Goal: Task Accomplishment & Management: Manage account settings

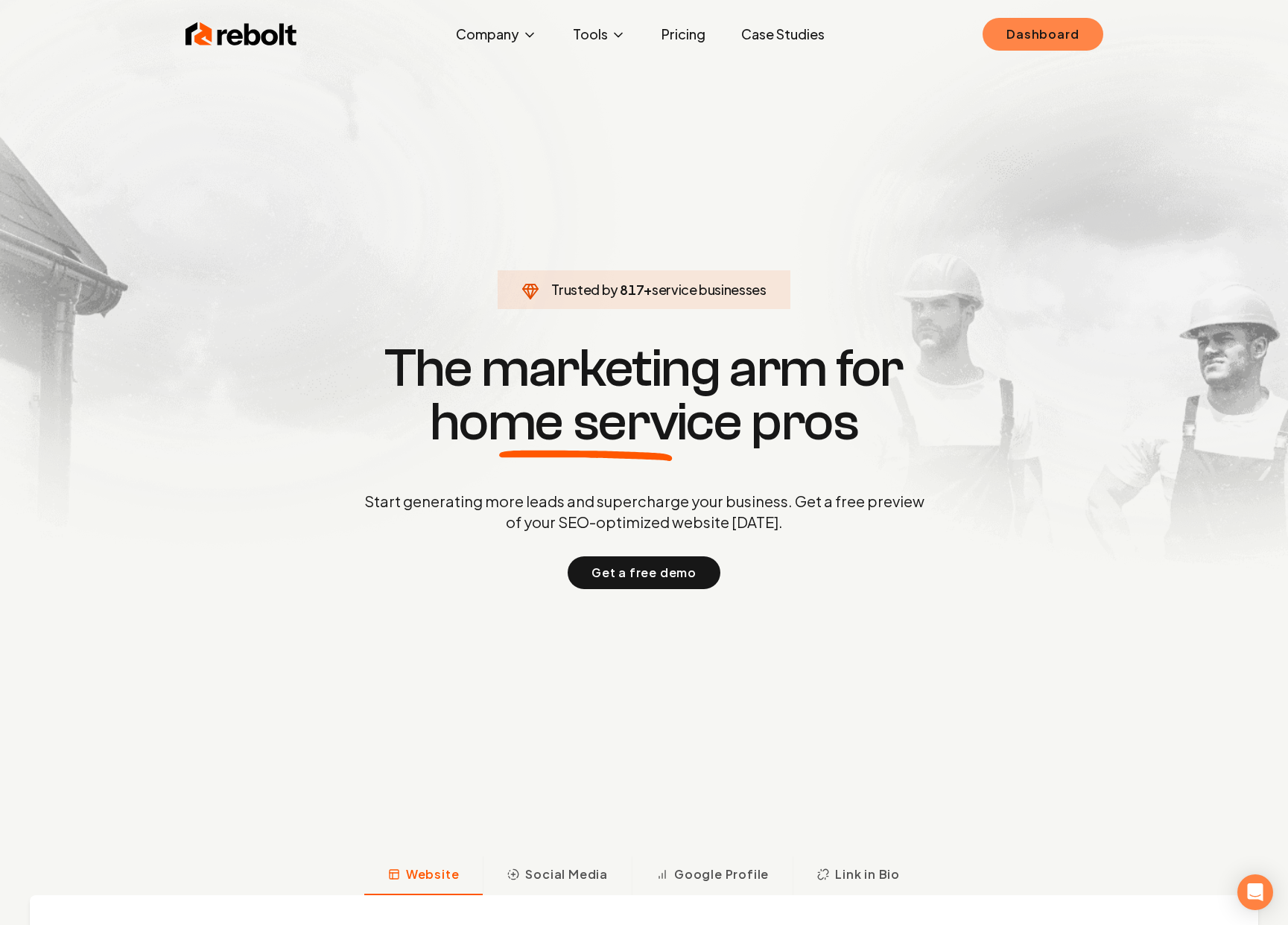
click at [1040, 34] on link "Dashboard" at bounding box center [1042, 34] width 120 height 33
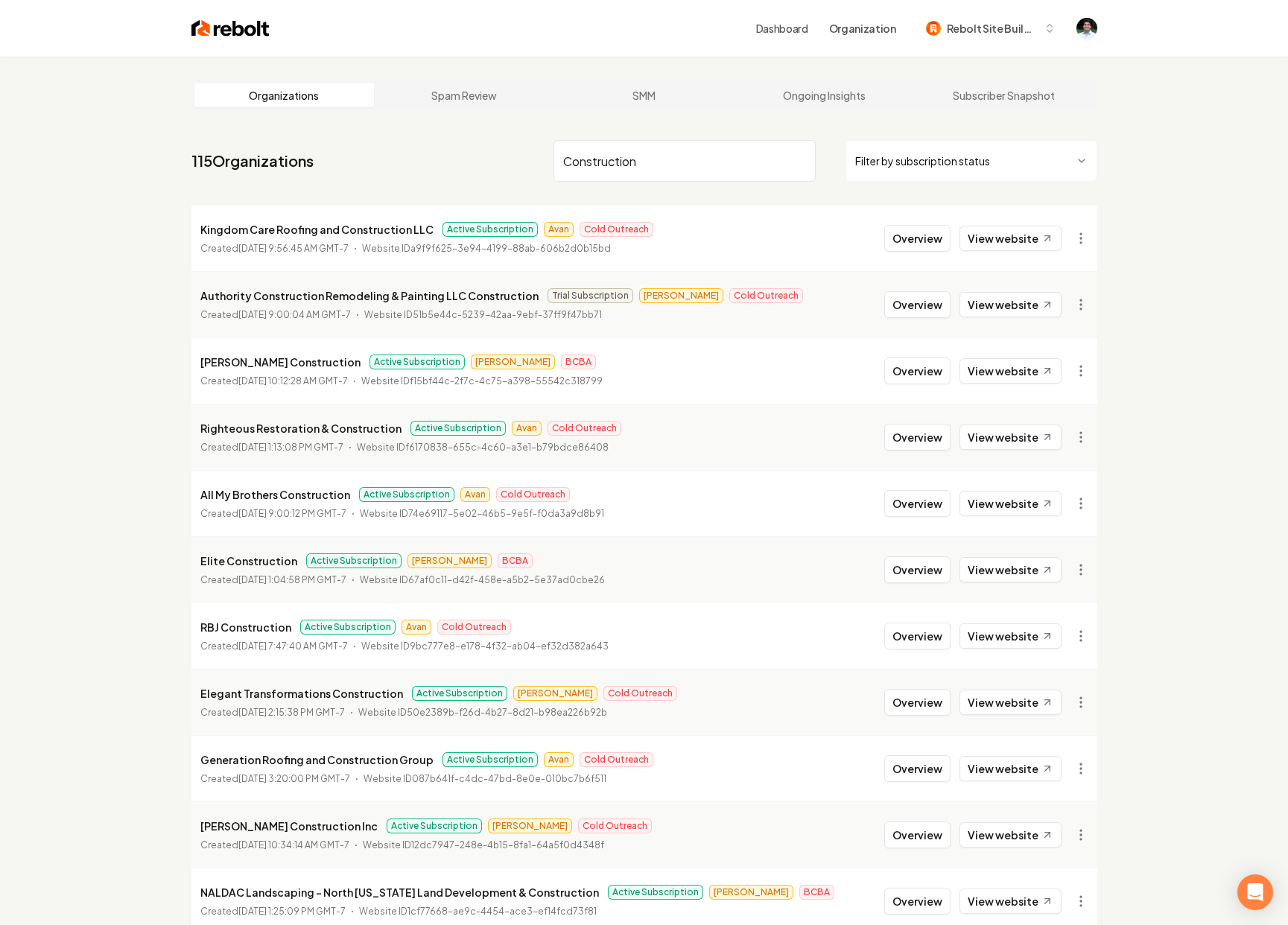
type input "Construction"
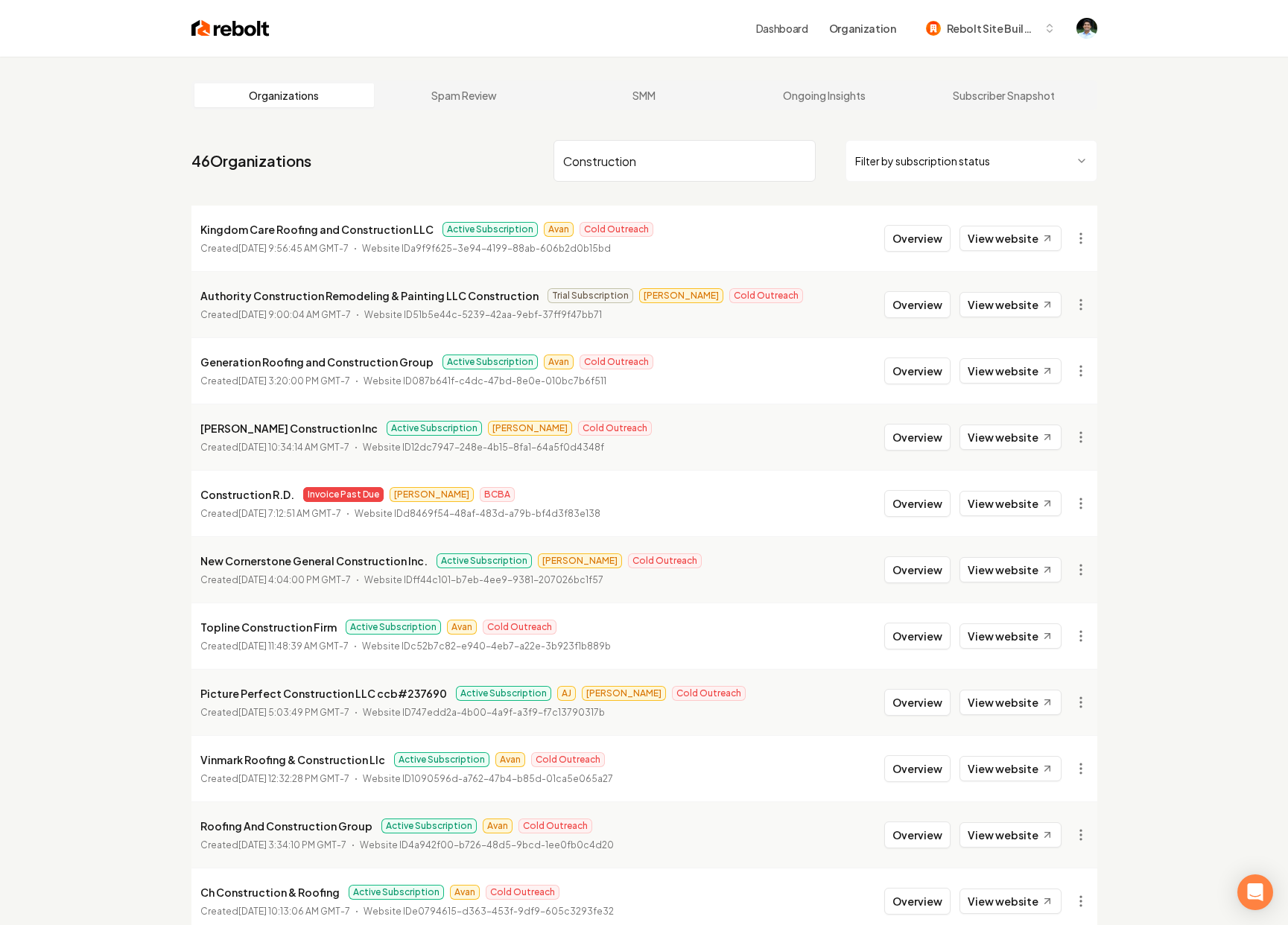
click at [662, 166] on input "Construction" at bounding box center [684, 161] width 262 height 42
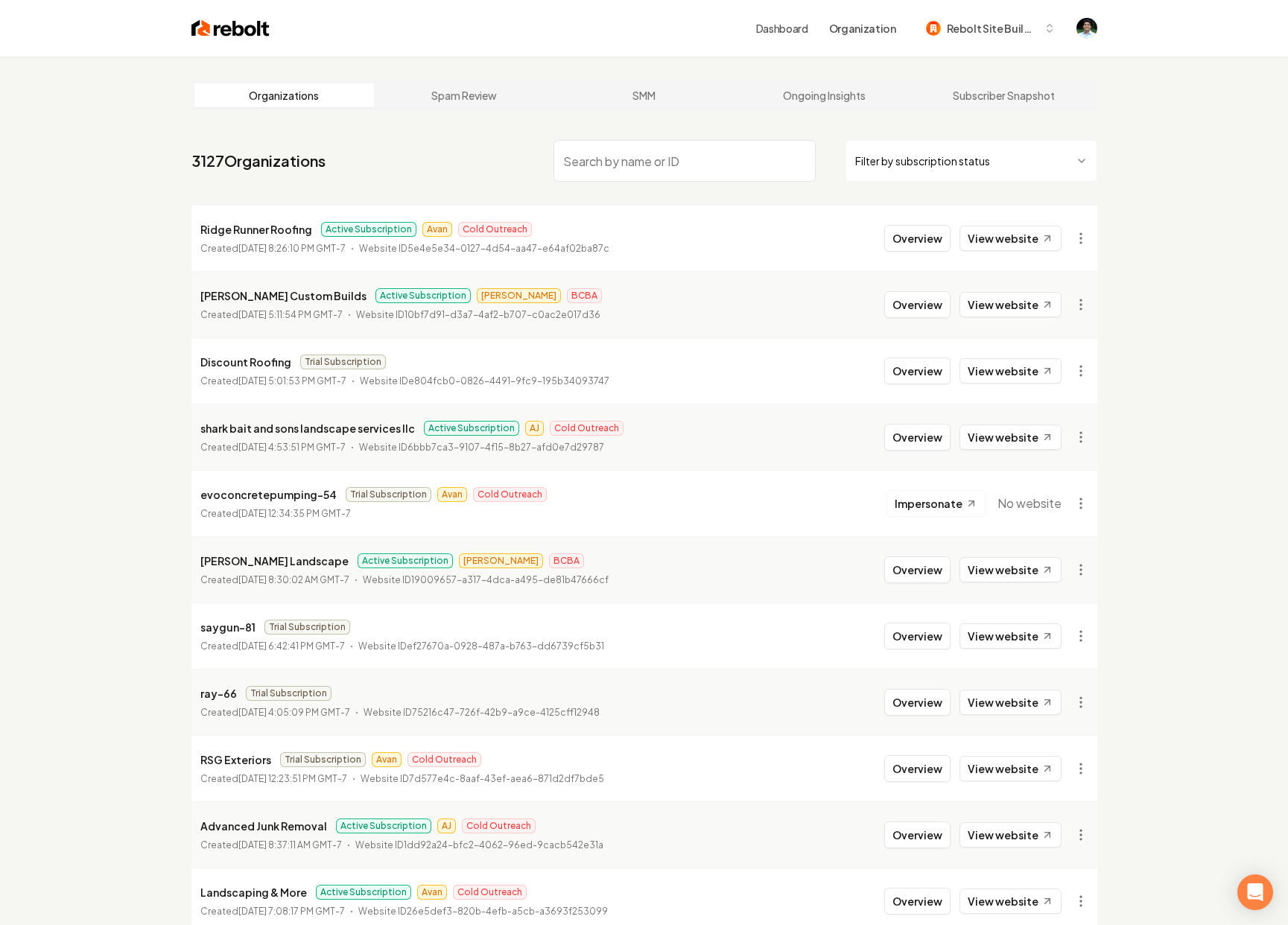
click at [391, 365] on div "Discount Roofing Trial Subscription" at bounding box center [405, 362] width 409 height 18
click at [312, 364] on span "Trial Subscription" at bounding box center [343, 362] width 86 height 15
click at [442, 352] on li "Discount Roofing Trial Subscription Created [DATE] 5:01:53 PM GMT-7 Website ID …" at bounding box center [644, 371] width 905 height 66
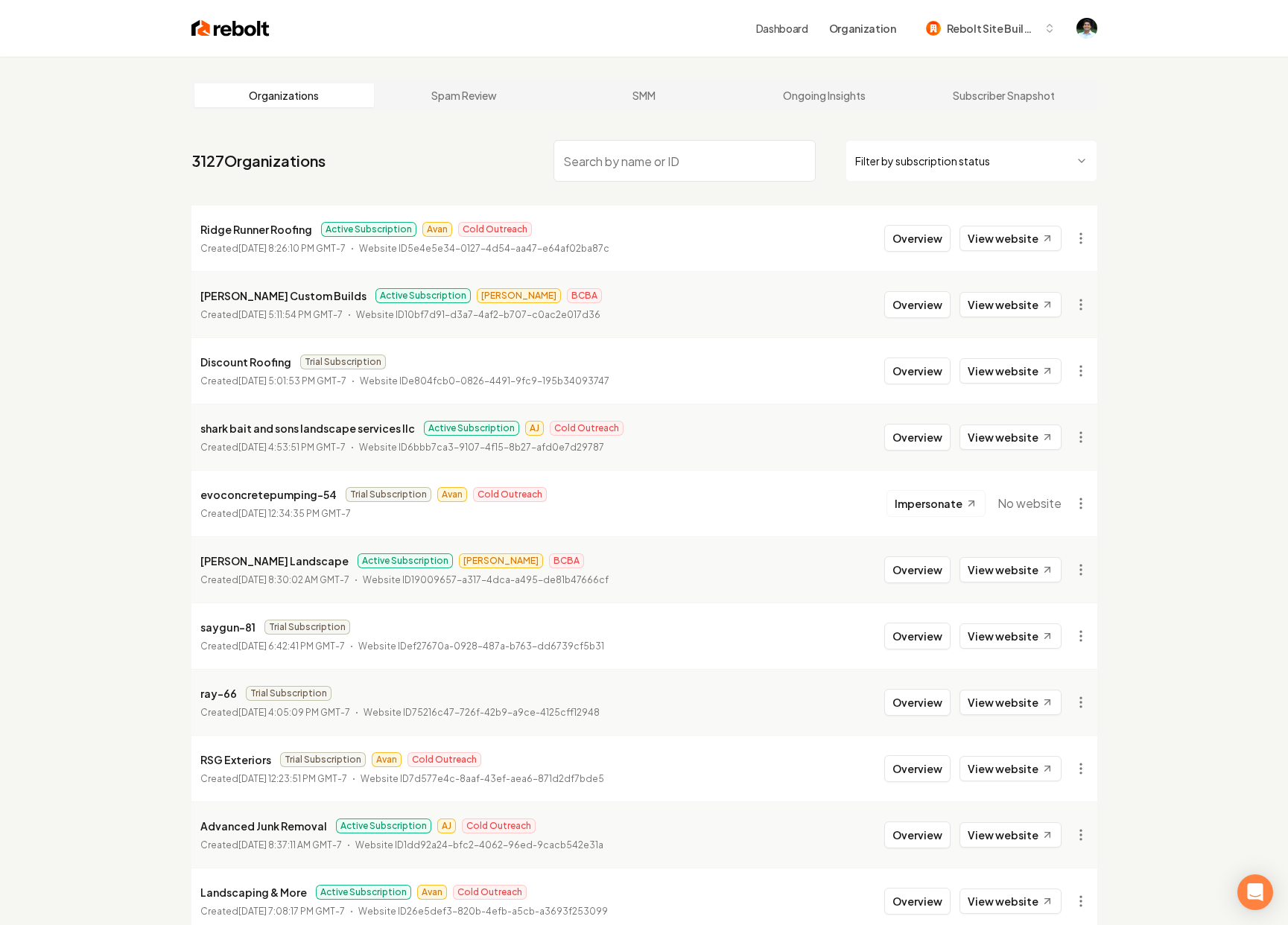
click at [376, 288] on span "Active Subscription" at bounding box center [423, 295] width 95 height 15
click at [376, 292] on span "Active Subscription" at bounding box center [423, 295] width 95 height 15
click at [541, 286] on li "[PERSON_NAME] Custom Builds Active Subscription [PERSON_NAME] BCBA Created [DAT…" at bounding box center [644, 304] width 905 height 66
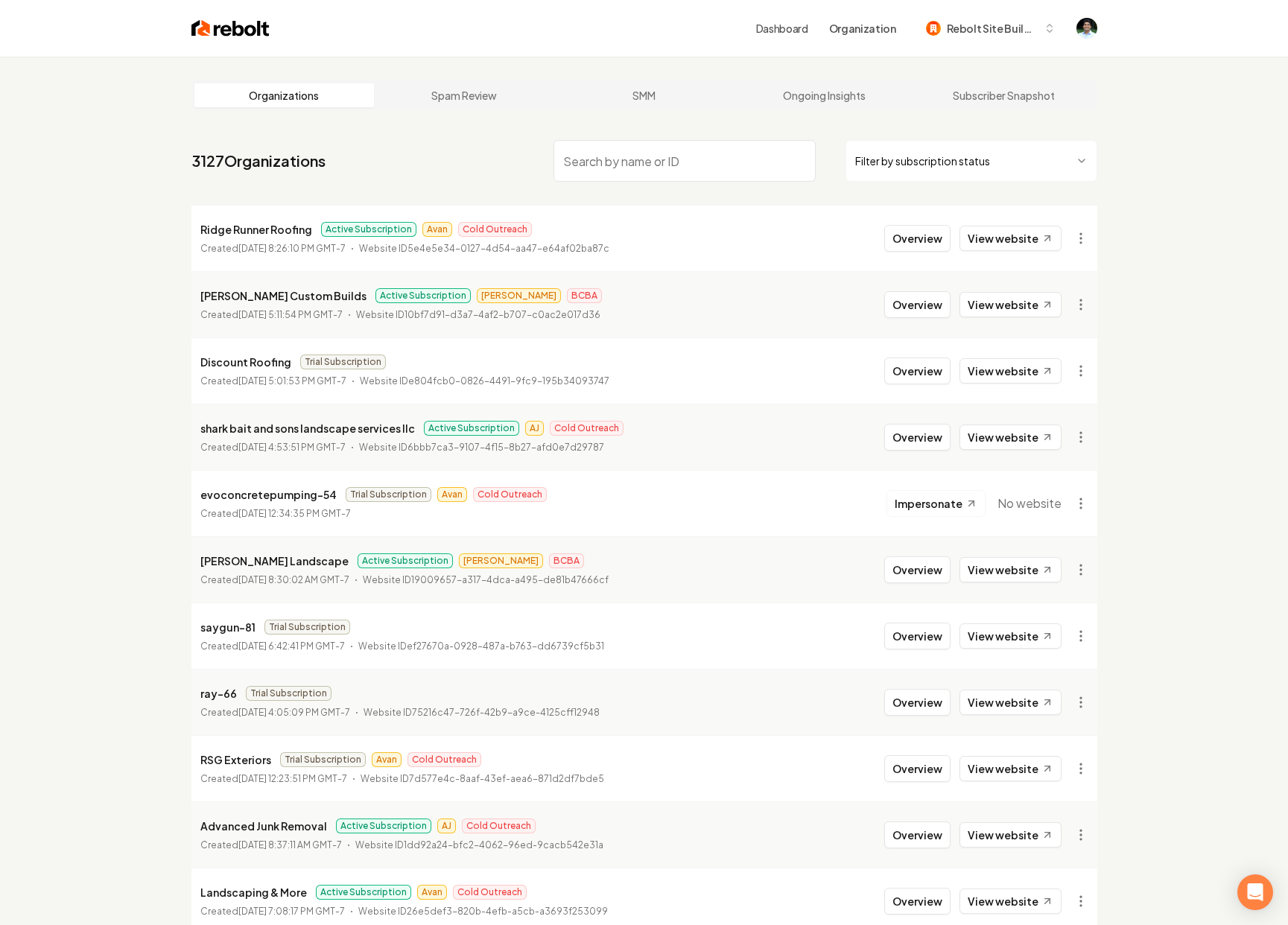
click at [345, 226] on span "Active Subscription" at bounding box center [368, 229] width 95 height 15
click at [490, 233] on span "Cold Outreach" at bounding box center [495, 229] width 74 height 15
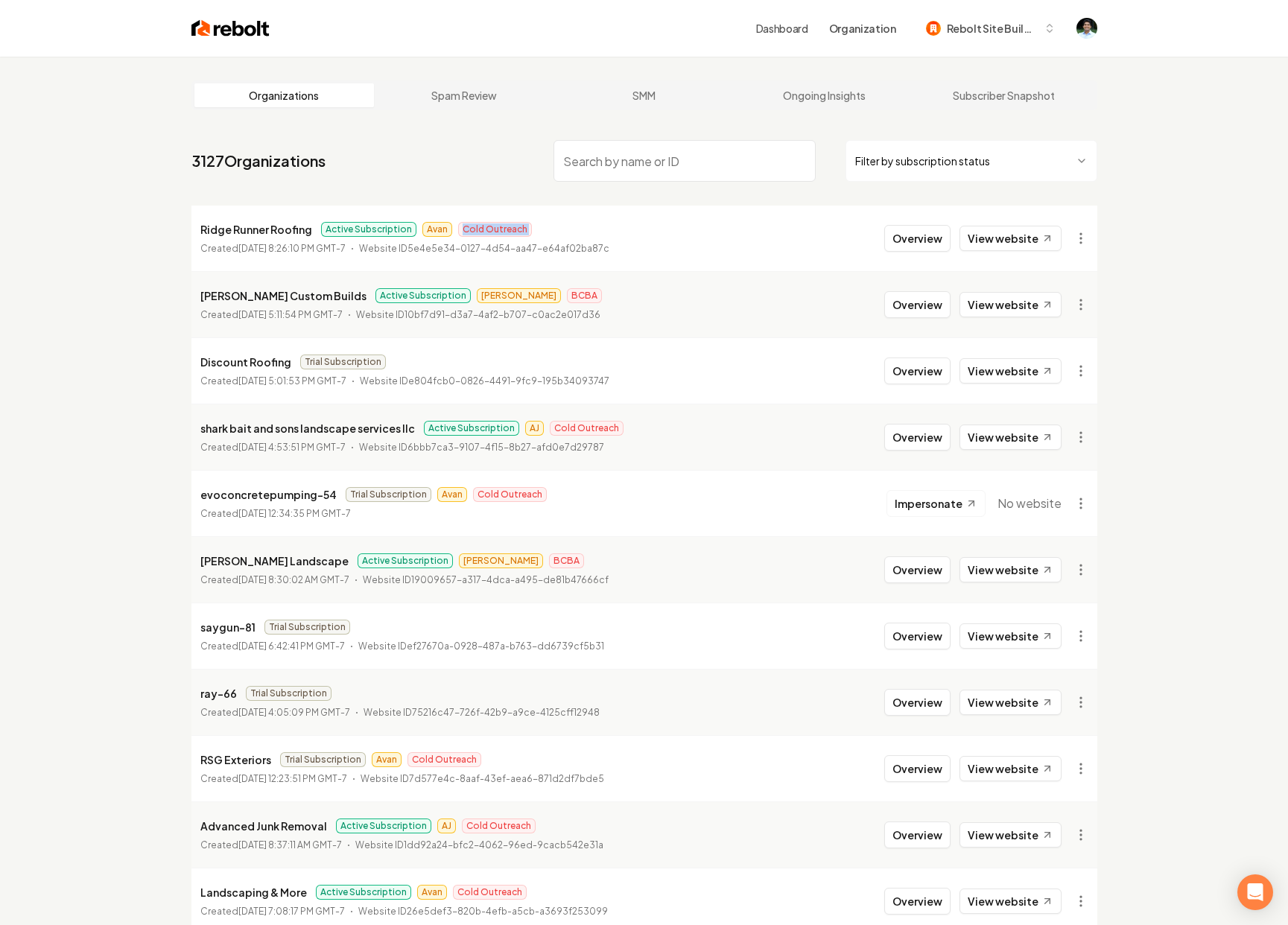
click at [490, 233] on span "Cold Outreach" at bounding box center [495, 229] width 74 height 15
click at [602, 218] on li "Ridge Runner Roofing Active Subscription Avan Cold Outreach Created [DATE] 8:26…" at bounding box center [644, 239] width 905 height 66
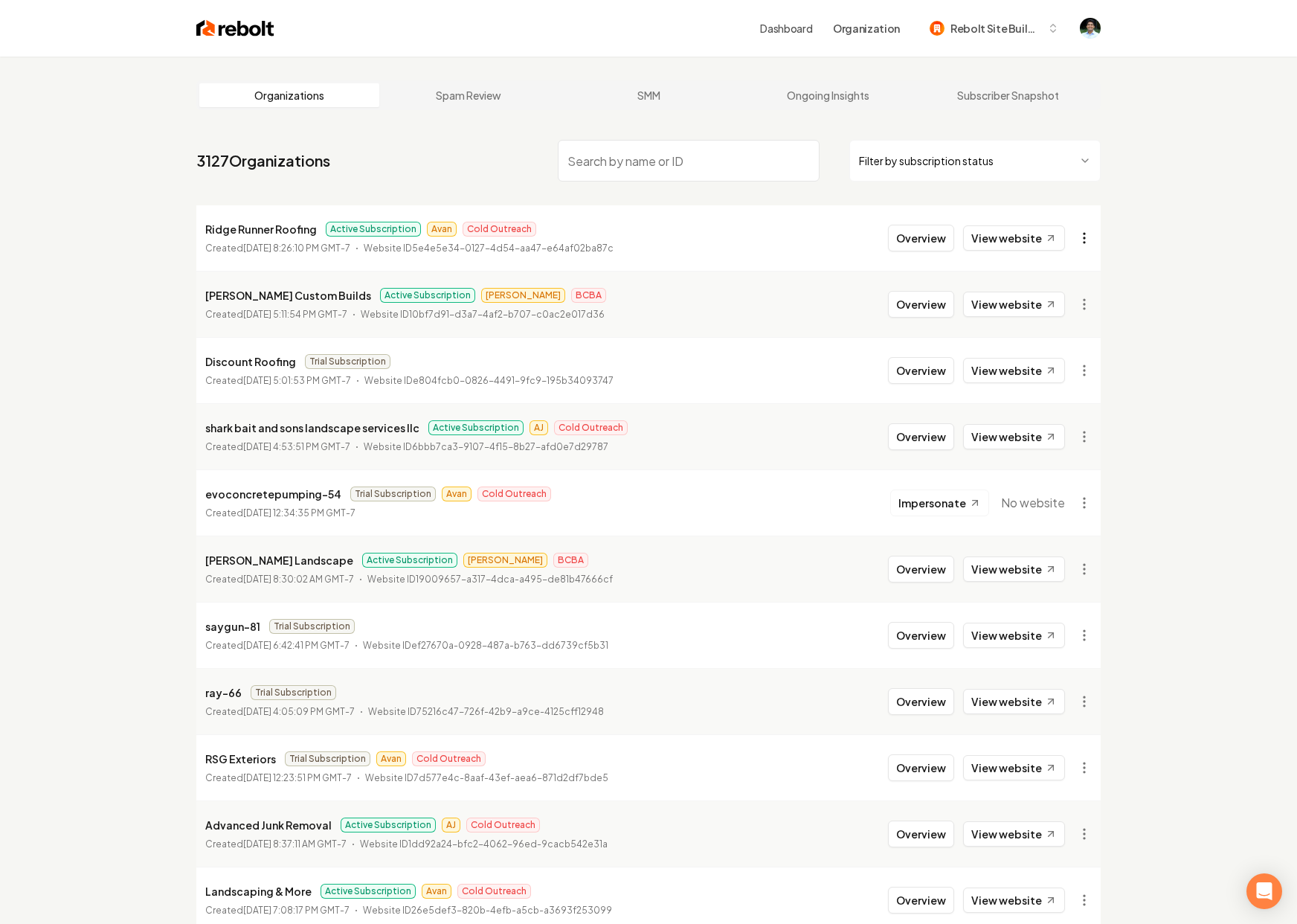
click at [1080, 235] on html "Dashboard Organization Rebolt Site Builder Organizations Spam Review SMM Ongoin…" at bounding box center [648, 462] width 1297 height 924
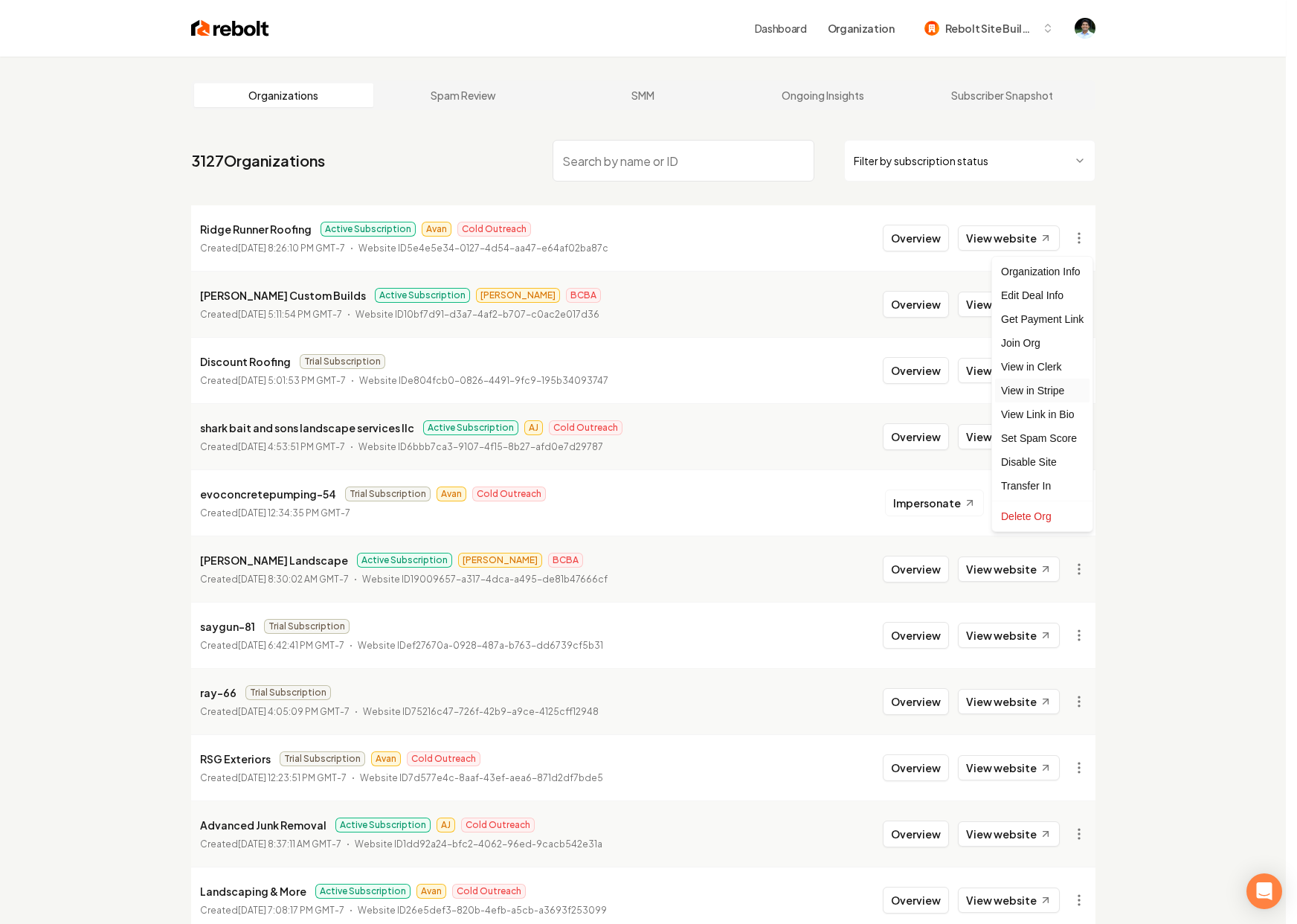
click at [1032, 394] on link "View in Stripe" at bounding box center [1042, 390] width 95 height 24
